Goal: Find specific page/section: Find specific page/section

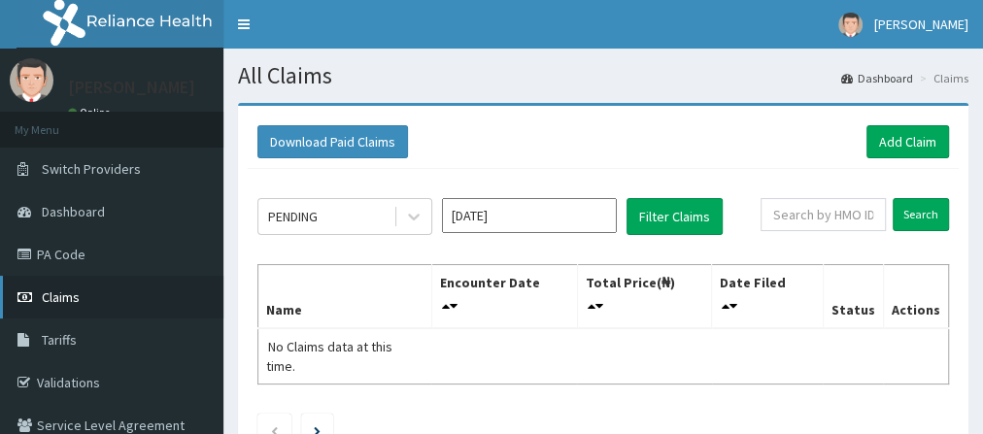
click at [133, 303] on link "Claims" at bounding box center [111, 297] width 223 height 43
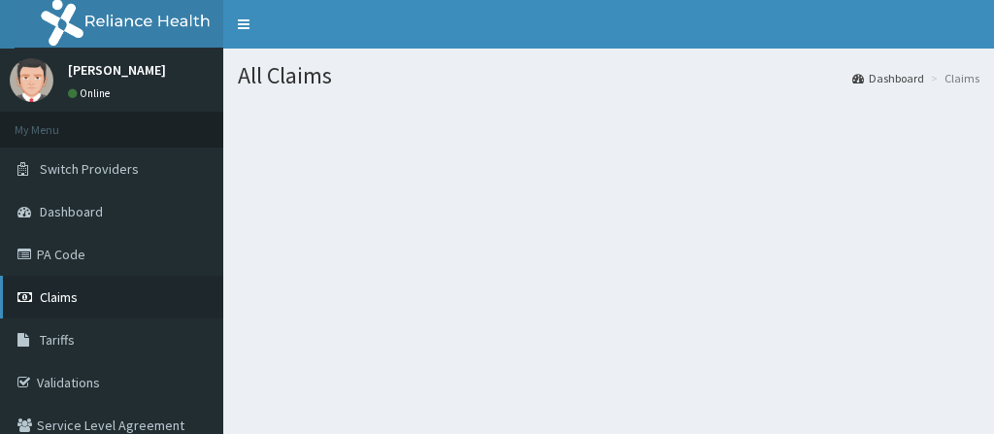
click at [111, 301] on link "Claims" at bounding box center [111, 297] width 223 height 43
click at [89, 293] on link "Claims" at bounding box center [111, 297] width 223 height 43
click at [59, 301] on span "Claims" at bounding box center [59, 296] width 38 height 17
click at [99, 292] on link "Claims" at bounding box center [111, 297] width 223 height 43
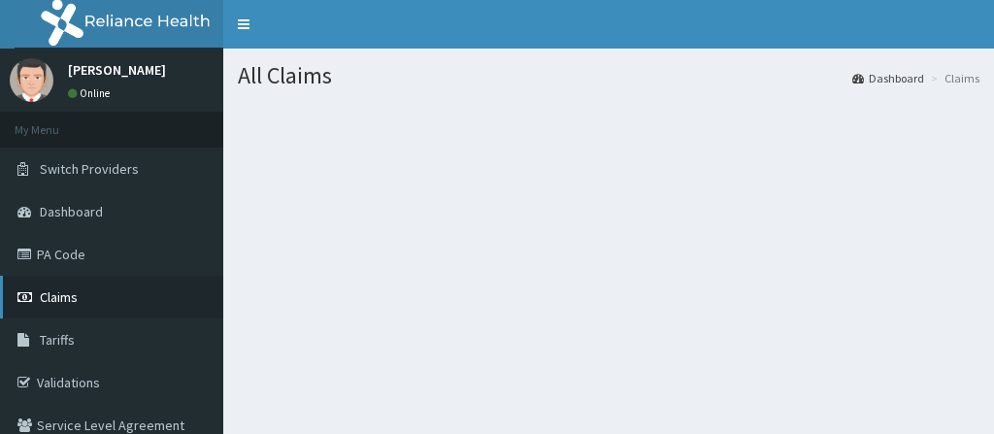
click at [99, 292] on link "Claims" at bounding box center [111, 297] width 223 height 43
